Goal: Task Accomplishment & Management: Manage account settings

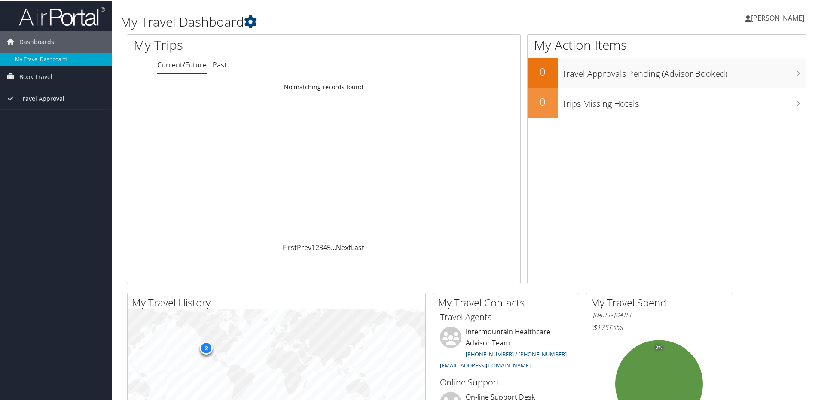
click at [42, 99] on span "Travel Approval" at bounding box center [41, 97] width 45 height 21
click at [42, 128] on link "Approved Trips" at bounding box center [56, 128] width 112 height 13
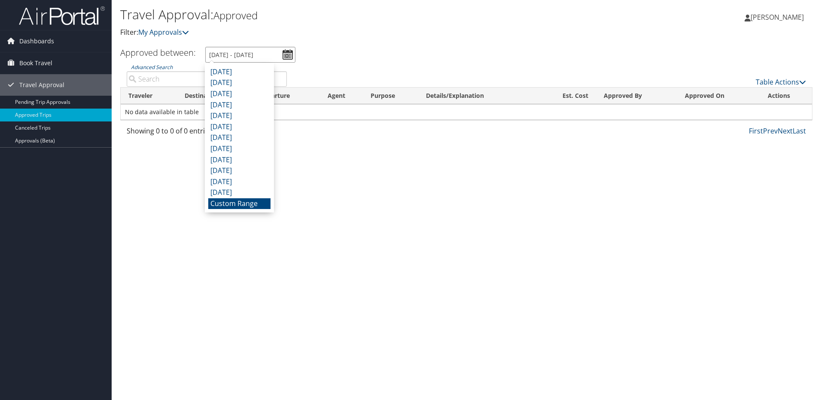
click at [285, 52] on input "7/11/2025 - 8/11/2025" at bounding box center [250, 55] width 90 height 16
click at [234, 81] on li "June 2025" at bounding box center [239, 82] width 62 height 11
type input "6/1/2025 - 6/30/2025"
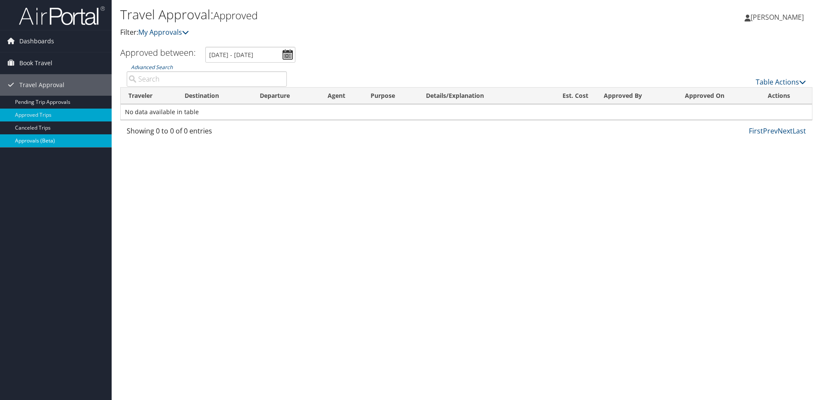
click at [49, 142] on link "Approvals (Beta)" at bounding box center [56, 140] width 112 height 13
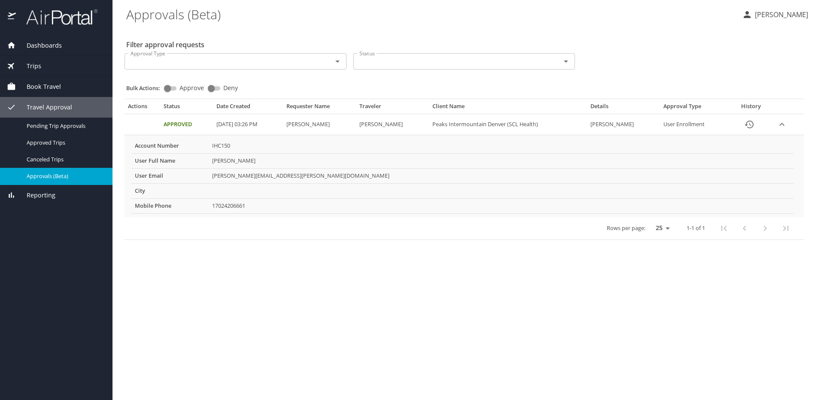
click at [31, 65] on span "Trips" at bounding box center [28, 65] width 25 height 9
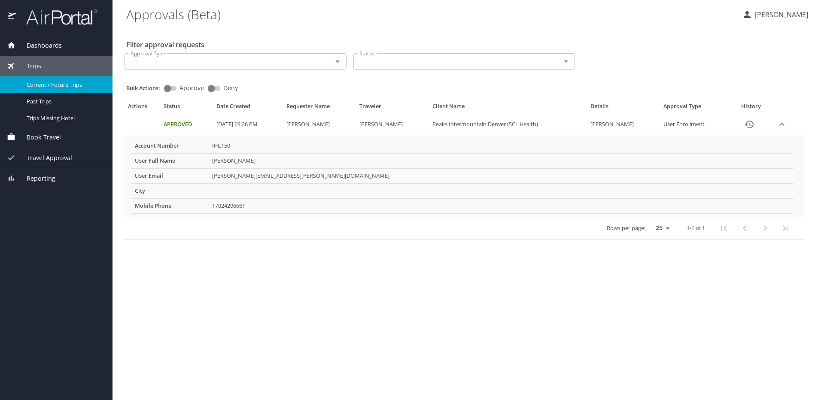
click at [42, 81] on span "Current / Future Trips" at bounding box center [65, 85] width 76 height 8
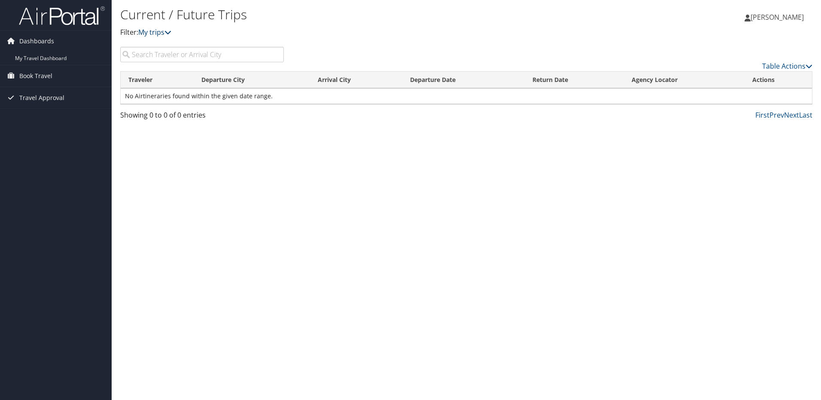
click at [166, 31] on link "My trips" at bounding box center [154, 31] width 33 height 9
click at [171, 32] on icon at bounding box center [168, 32] width 7 height 7
click at [41, 75] on span "Book Travel" at bounding box center [35, 75] width 33 height 21
click at [45, 104] on link "Book/Manage Online Trips" at bounding box center [56, 106] width 112 height 13
